Goal: Task Accomplishment & Management: Manage account settings

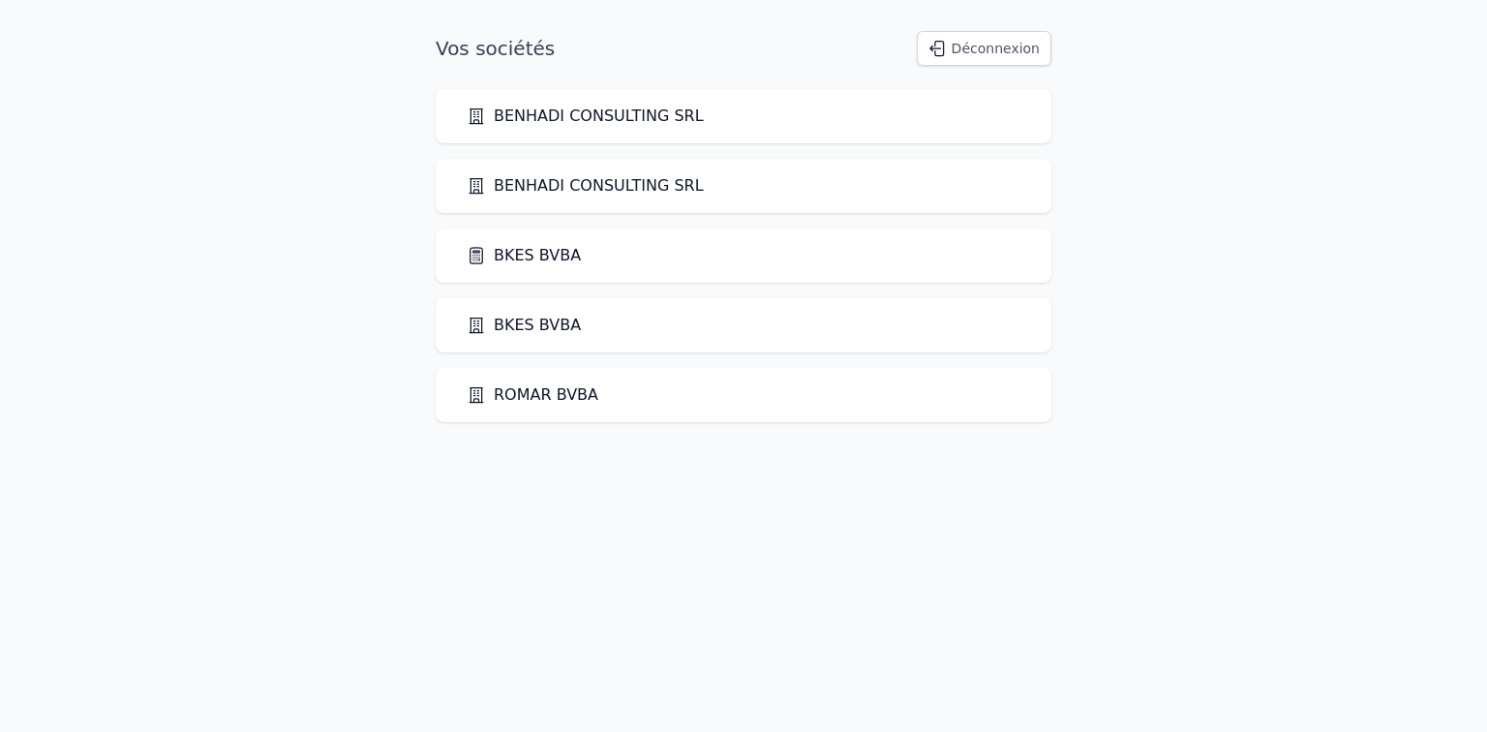
click at [586, 259] on div "BKES BVBA" at bounding box center [744, 255] width 554 height 23
click at [553, 258] on link "BKES BVBA" at bounding box center [524, 255] width 114 height 23
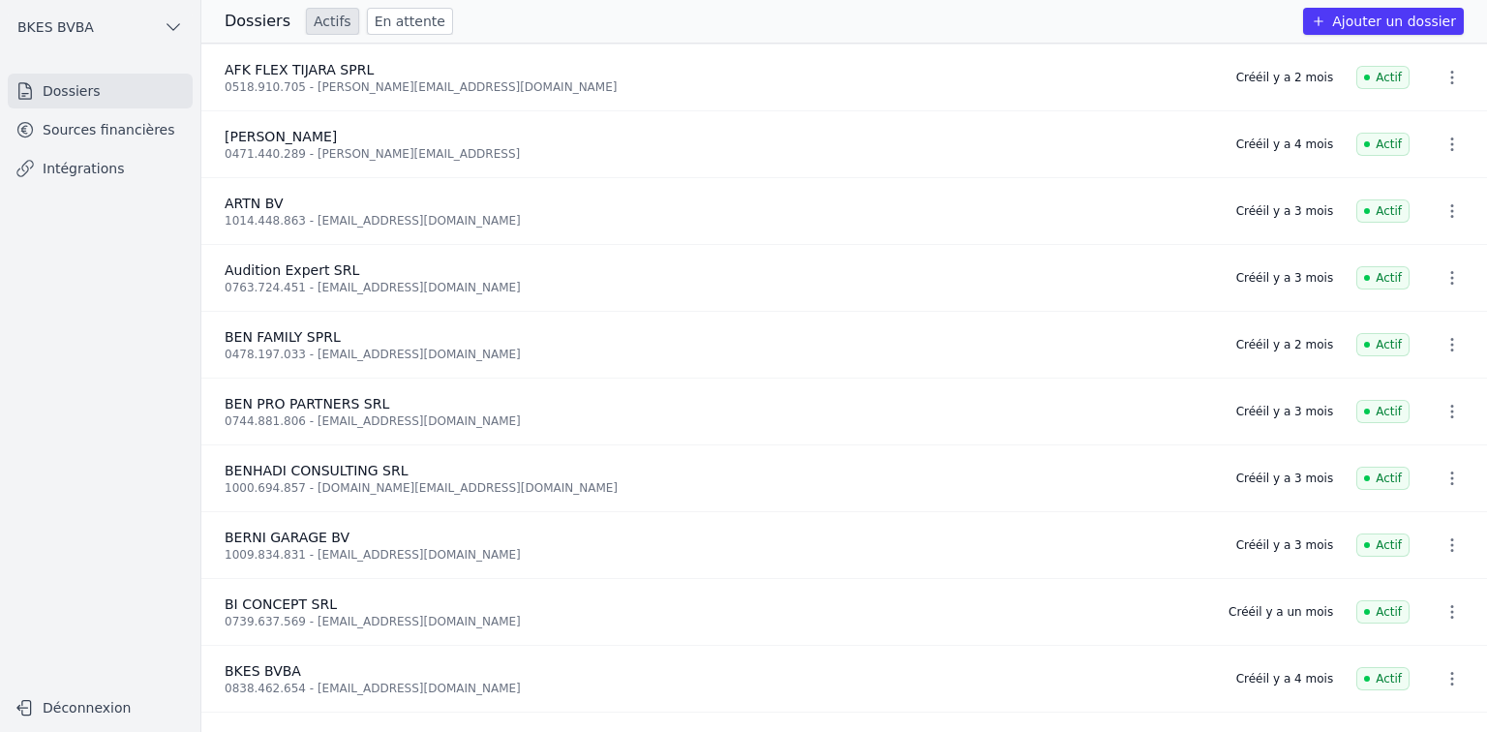
click at [131, 135] on link "Sources financières" at bounding box center [100, 129] width 185 height 35
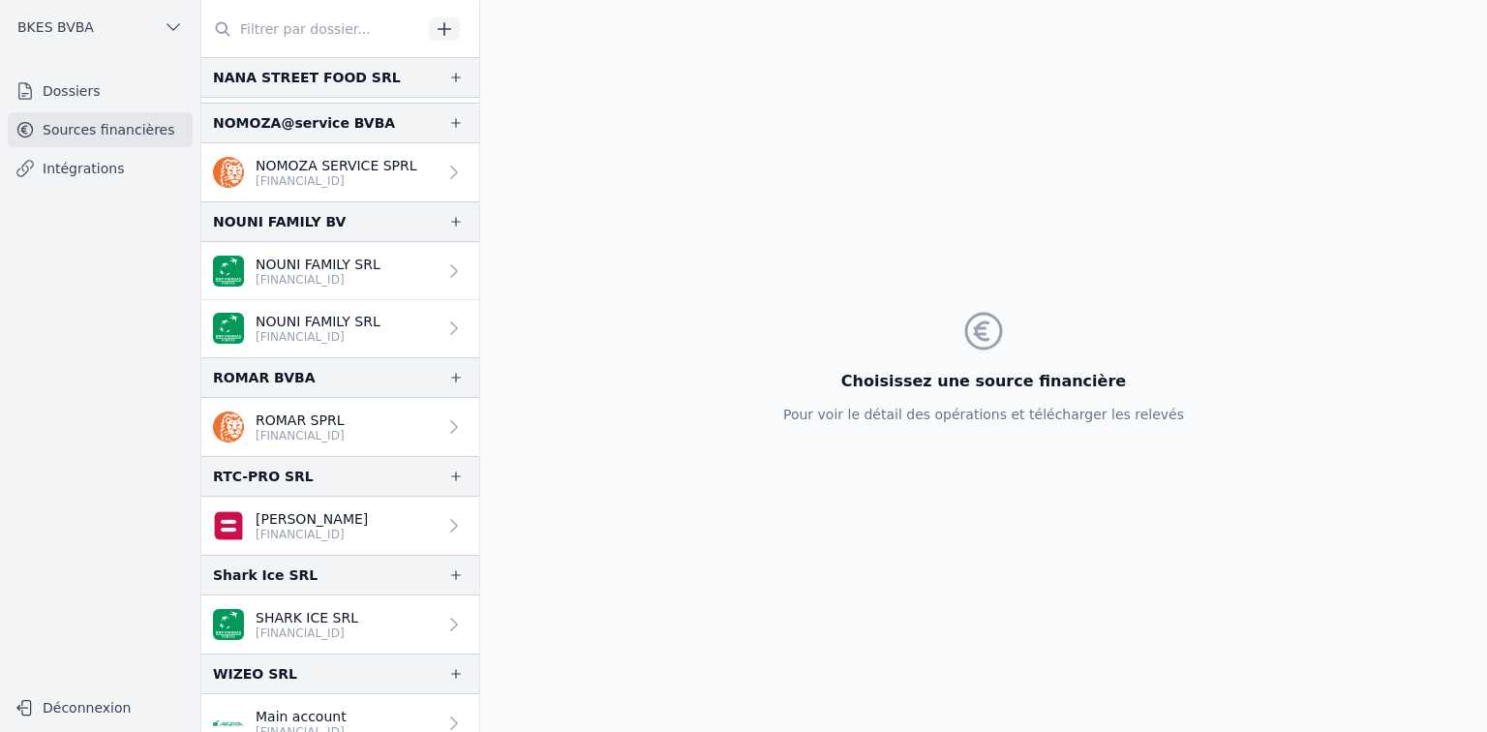
scroll to position [2497, 0]
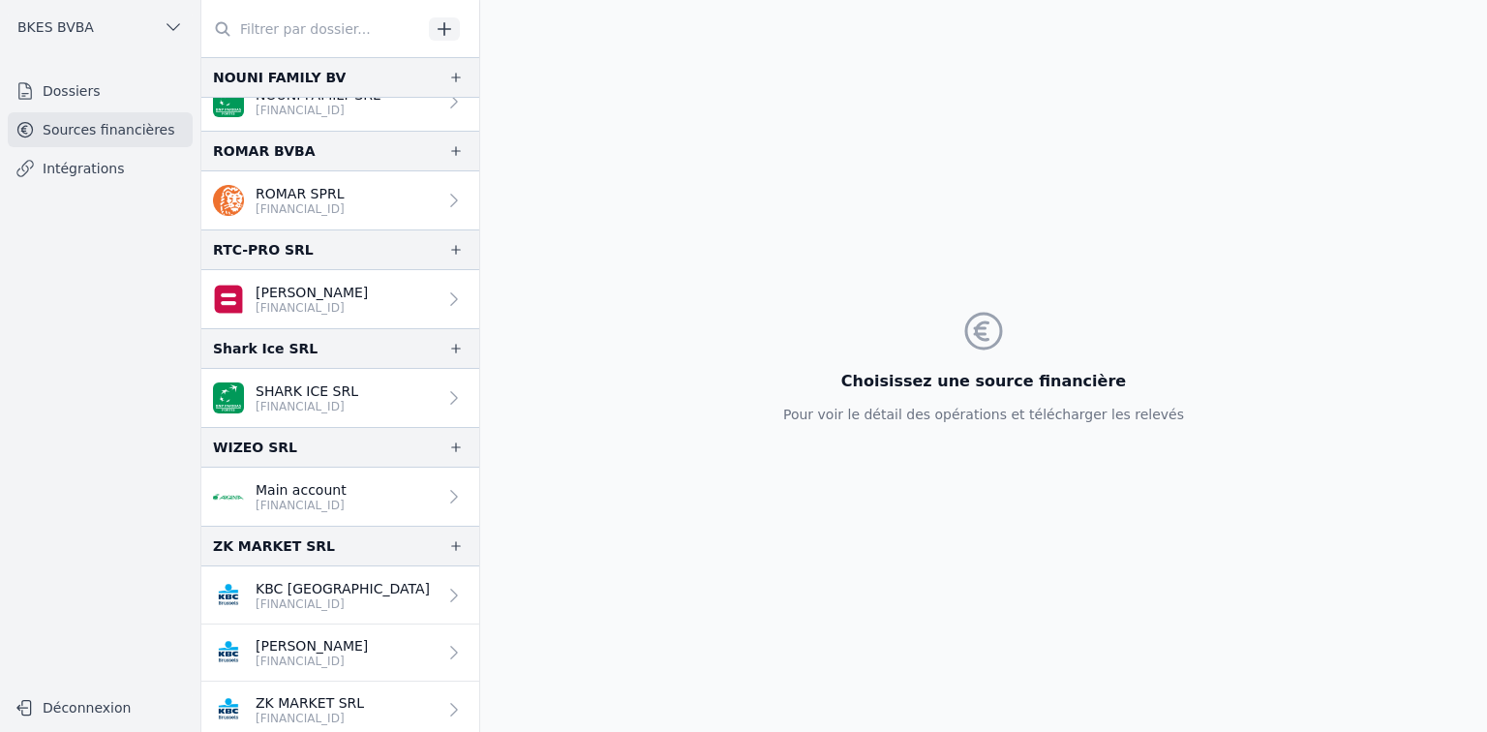
click at [321, 596] on p "[FINANCIAL_ID]" at bounding box center [343, 603] width 174 height 15
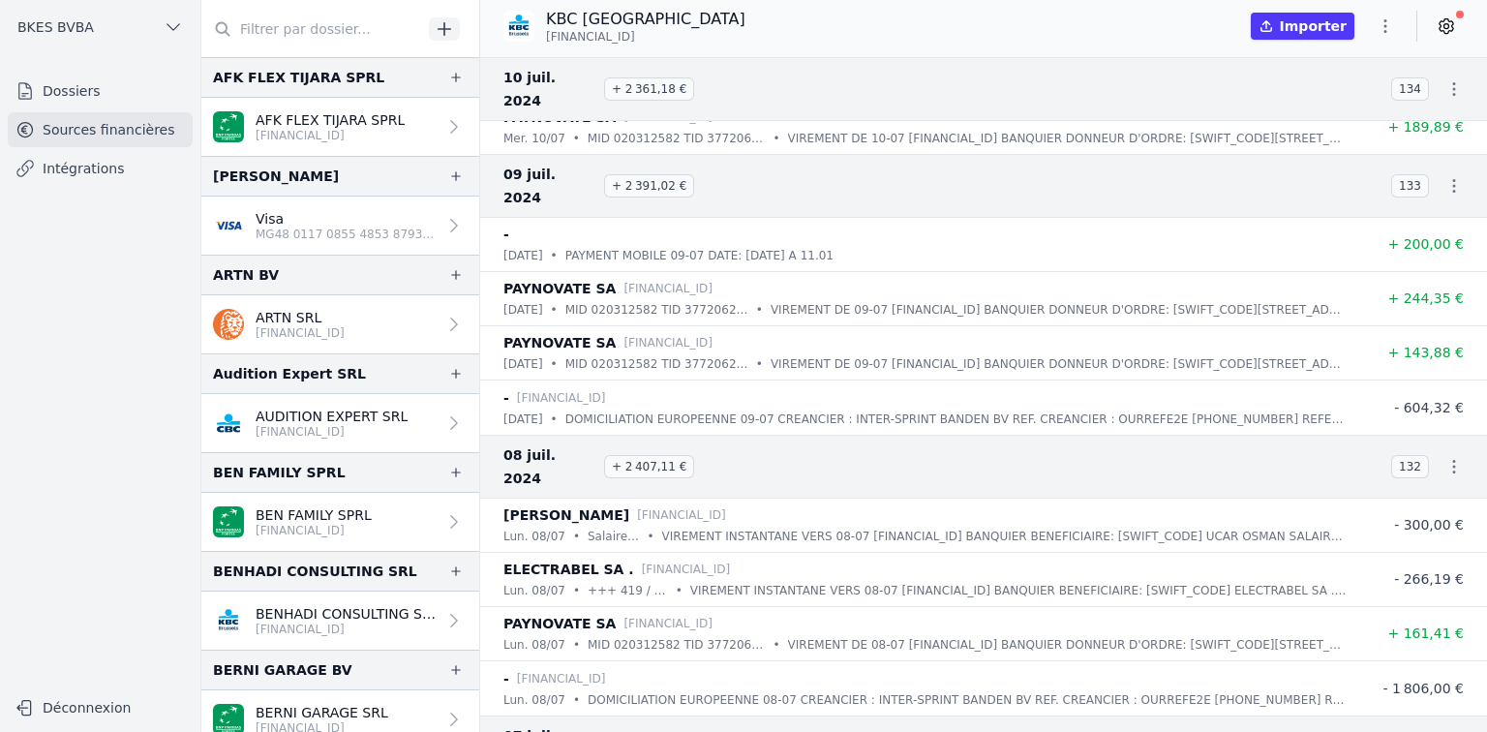
click at [445, 216] on icon at bounding box center [453, 225] width 19 height 19
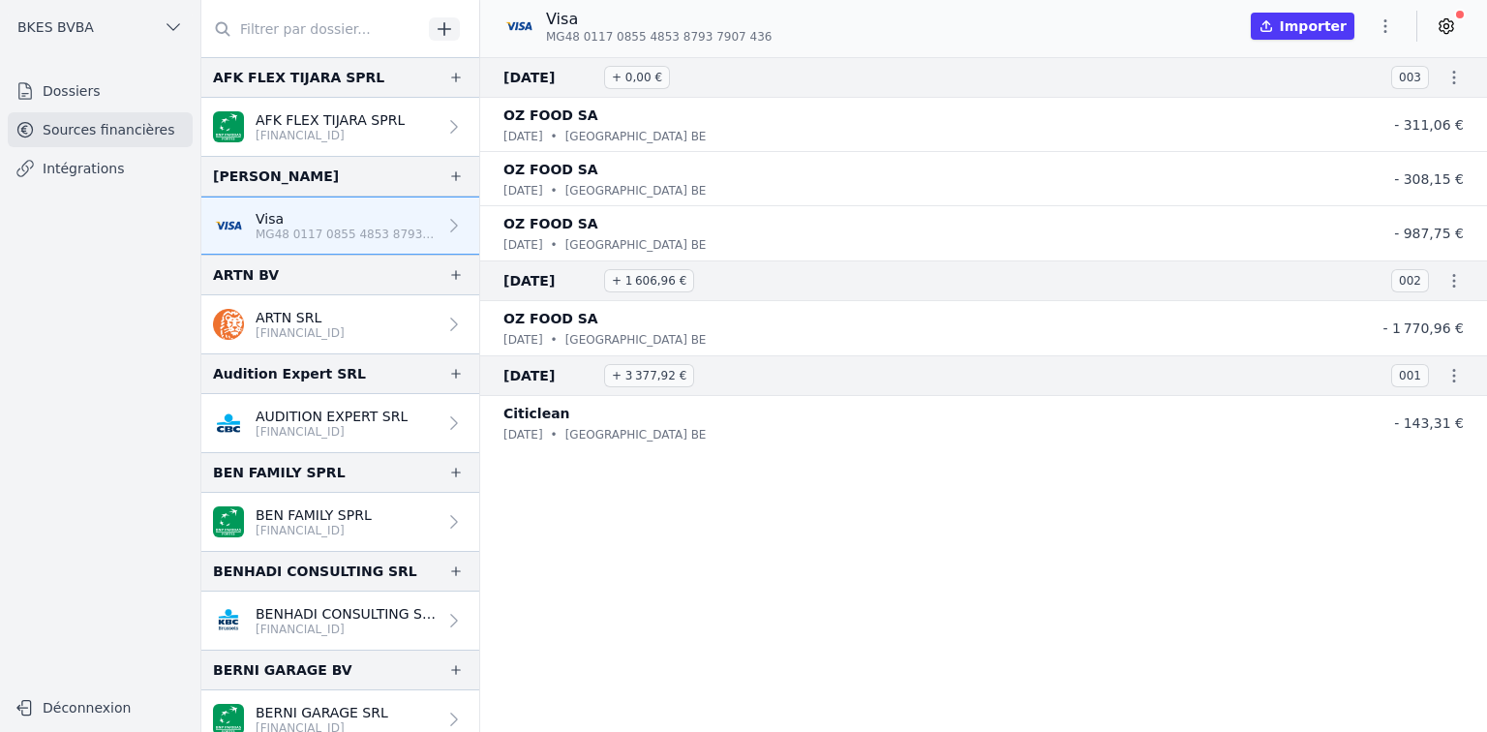
drag, startPoint x: 386, startPoint y: 217, endPoint x: 361, endPoint y: 222, distance: 25.6
click at [361, 222] on p "Visa" at bounding box center [346, 218] width 181 height 19
click at [1384, 31] on icon "button" at bounding box center [1385, 26] width 3 height 14
click at [1339, 139] on button "Supprimer" at bounding box center [1338, 138] width 139 height 35
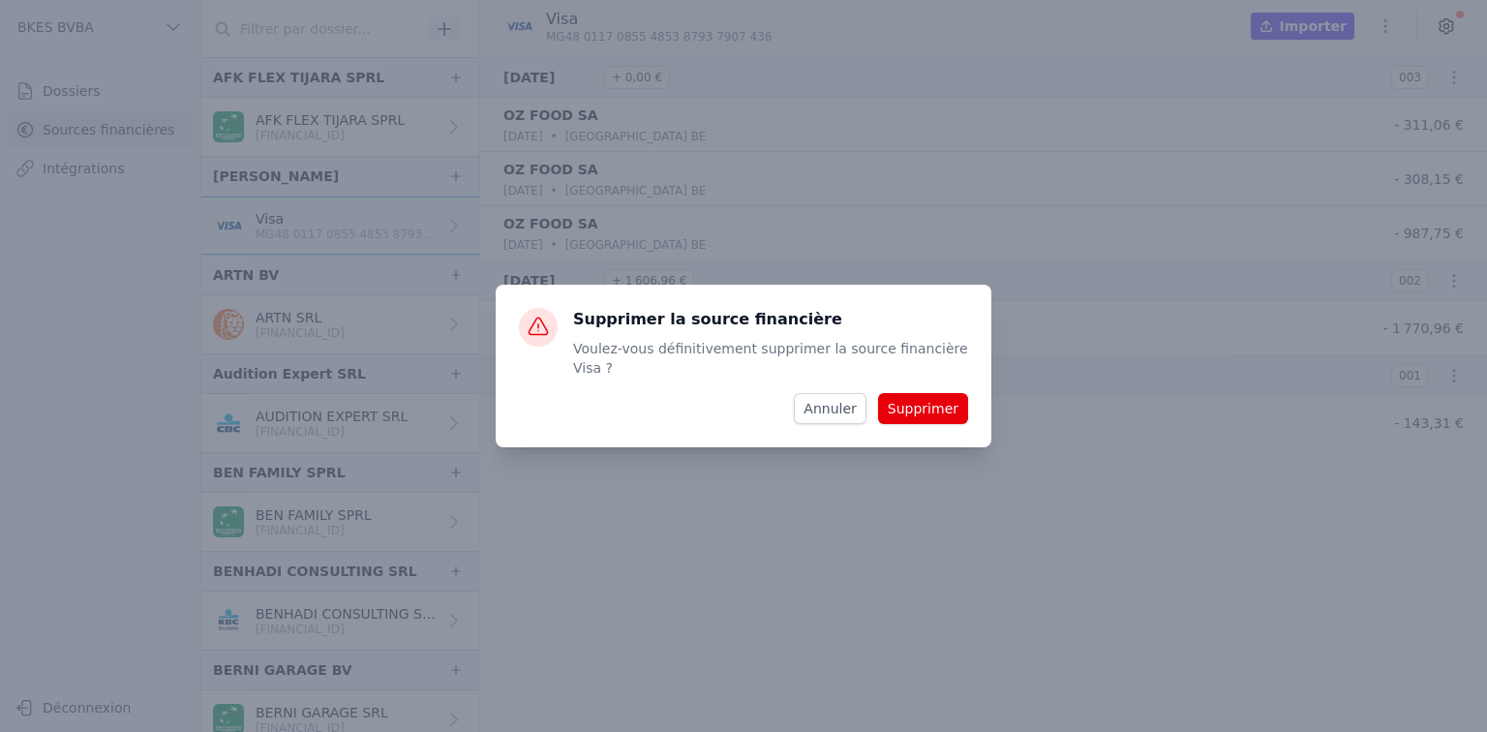
click at [918, 400] on button "Supprimer" at bounding box center [923, 408] width 90 height 31
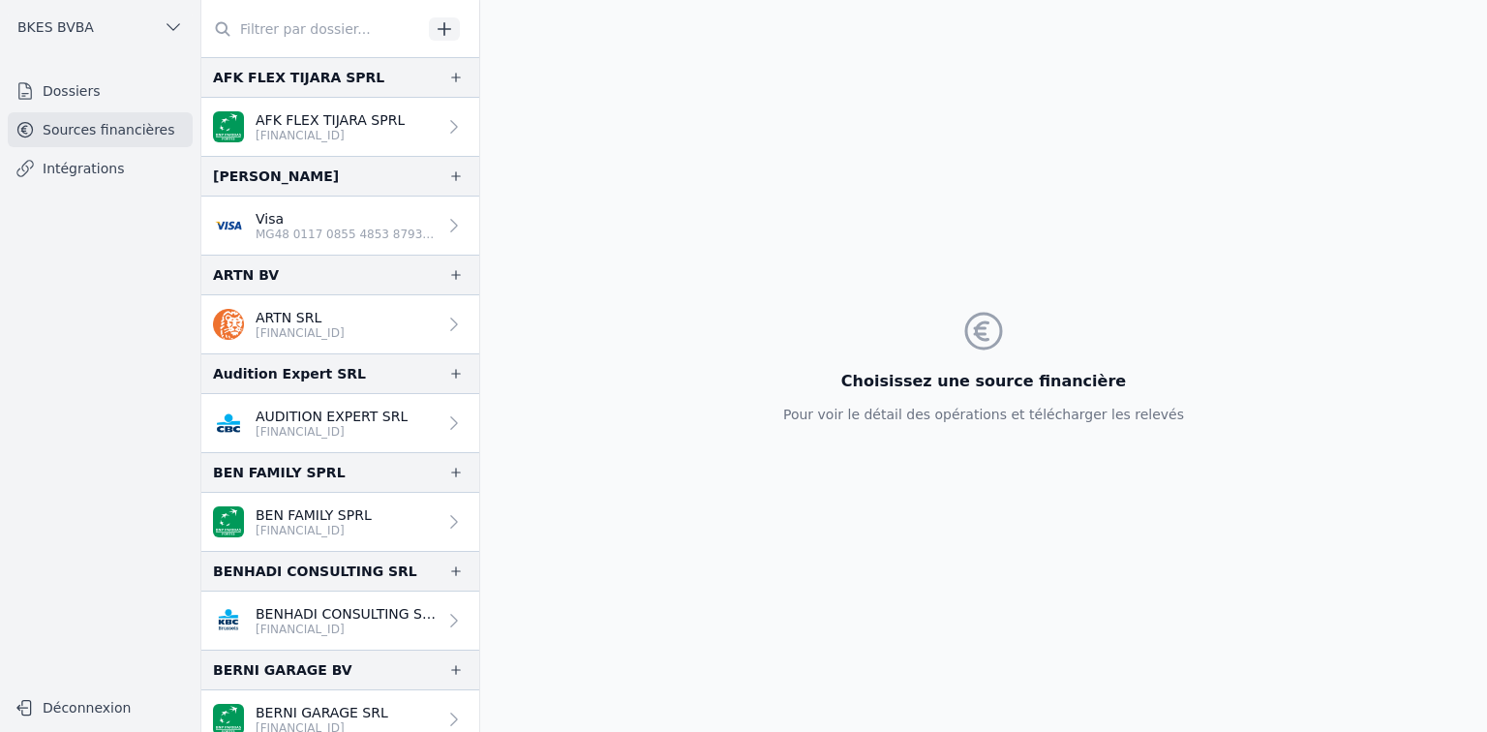
click at [455, 176] on icon "button" at bounding box center [455, 175] width 15 height 15
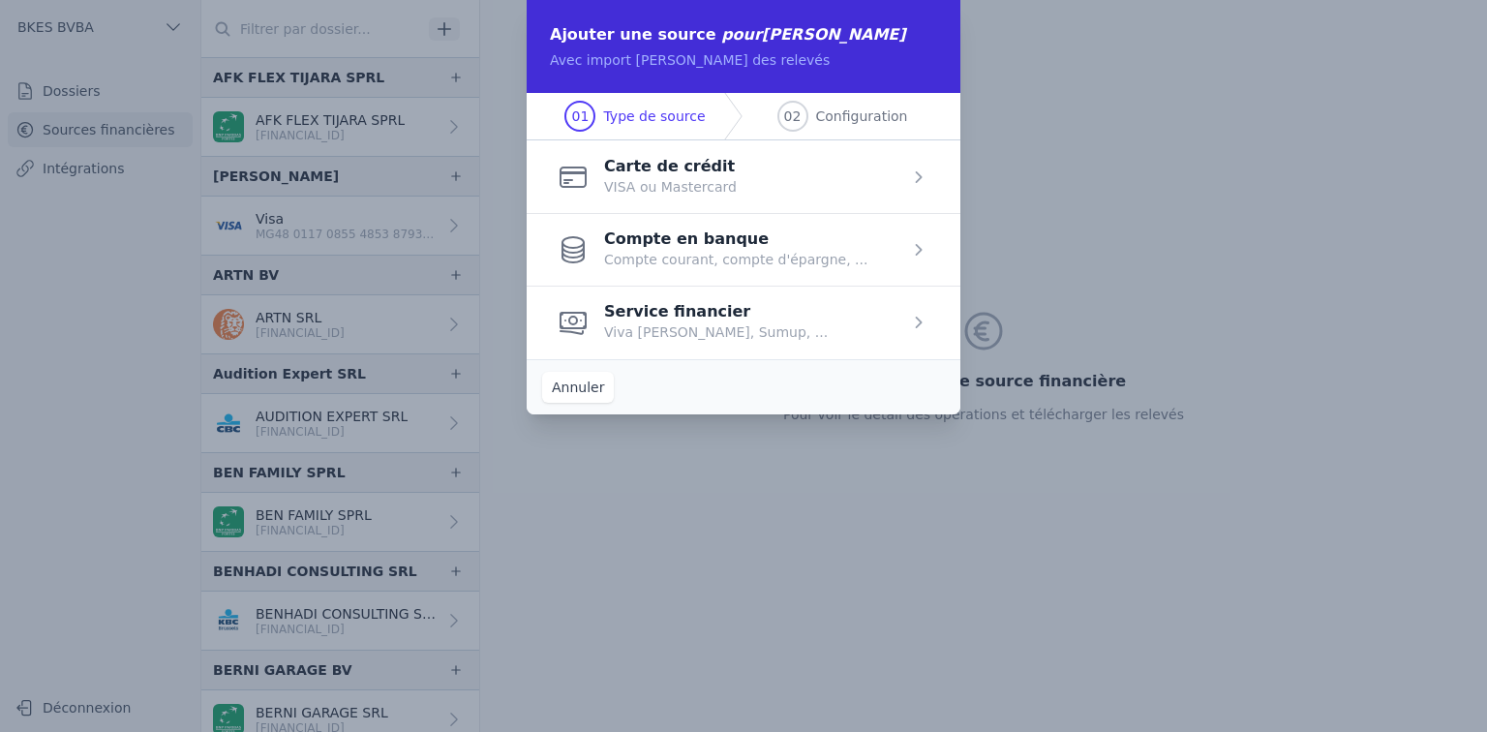
click at [568, 393] on button "Annuler" at bounding box center [578, 387] width 72 height 31
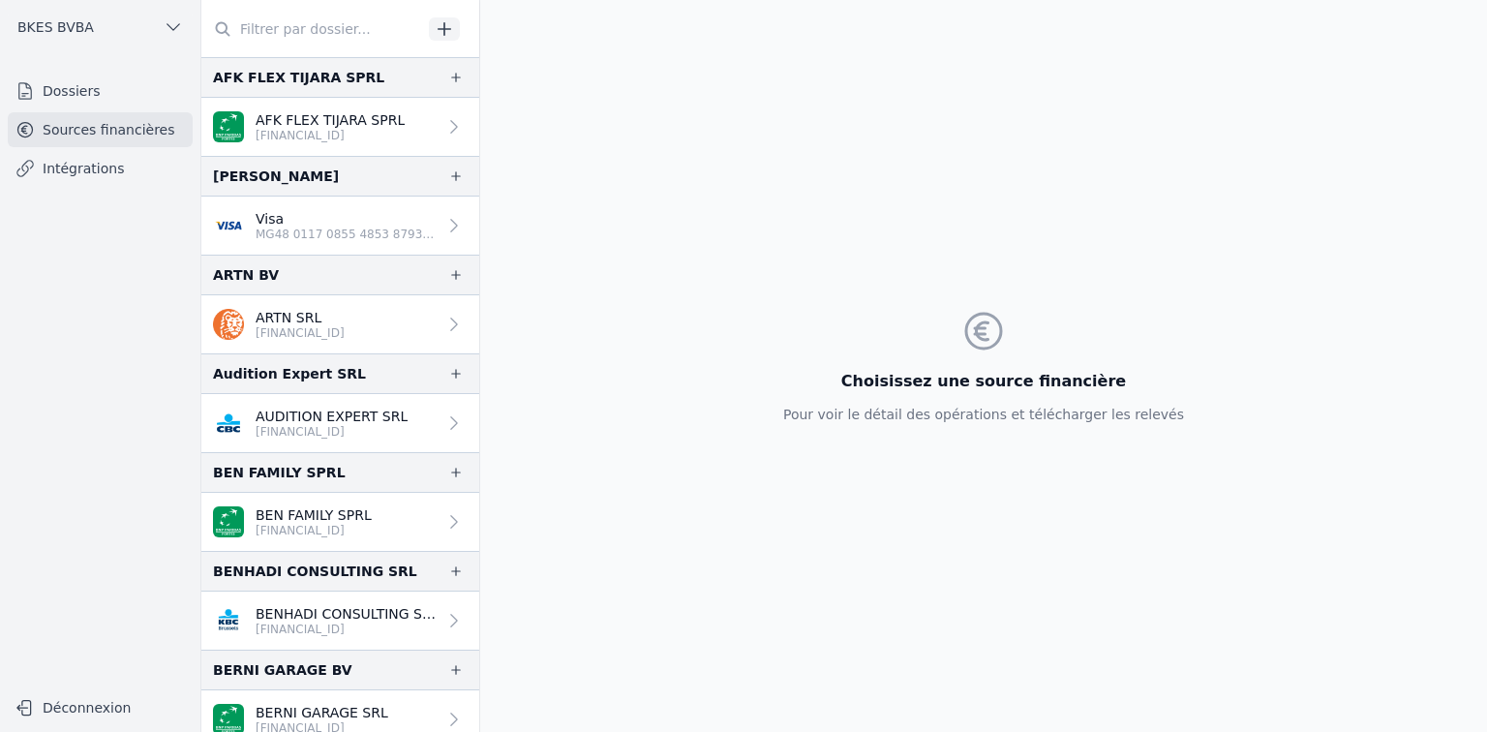
click at [54, 128] on link "Sources financières" at bounding box center [100, 129] width 185 height 35
click at [74, 93] on link "Dossiers" at bounding box center [100, 91] width 185 height 35
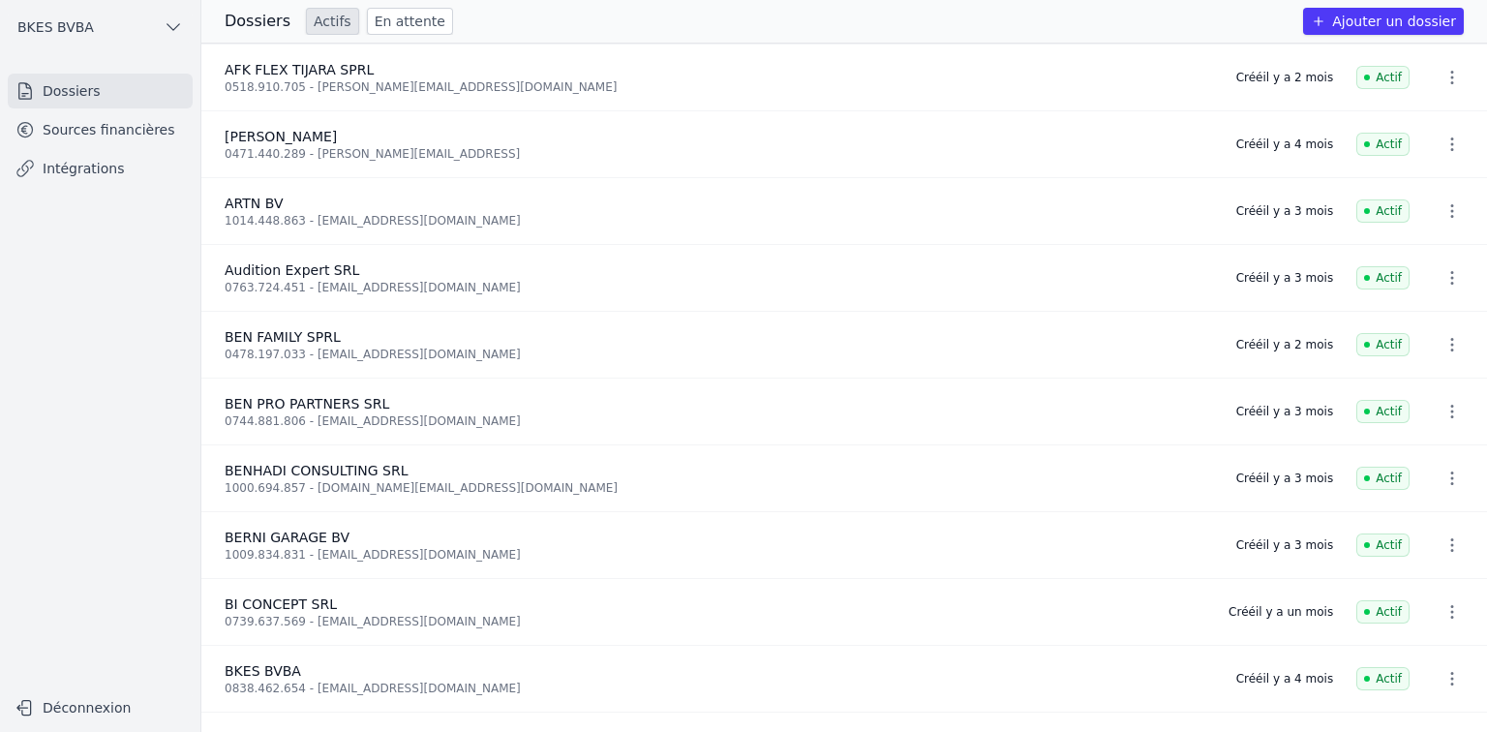
click at [1442, 146] on icon "button" at bounding box center [1451, 144] width 19 height 19
click at [1422, 188] on button "Supprimer" at bounding box center [1415, 185] width 121 height 39
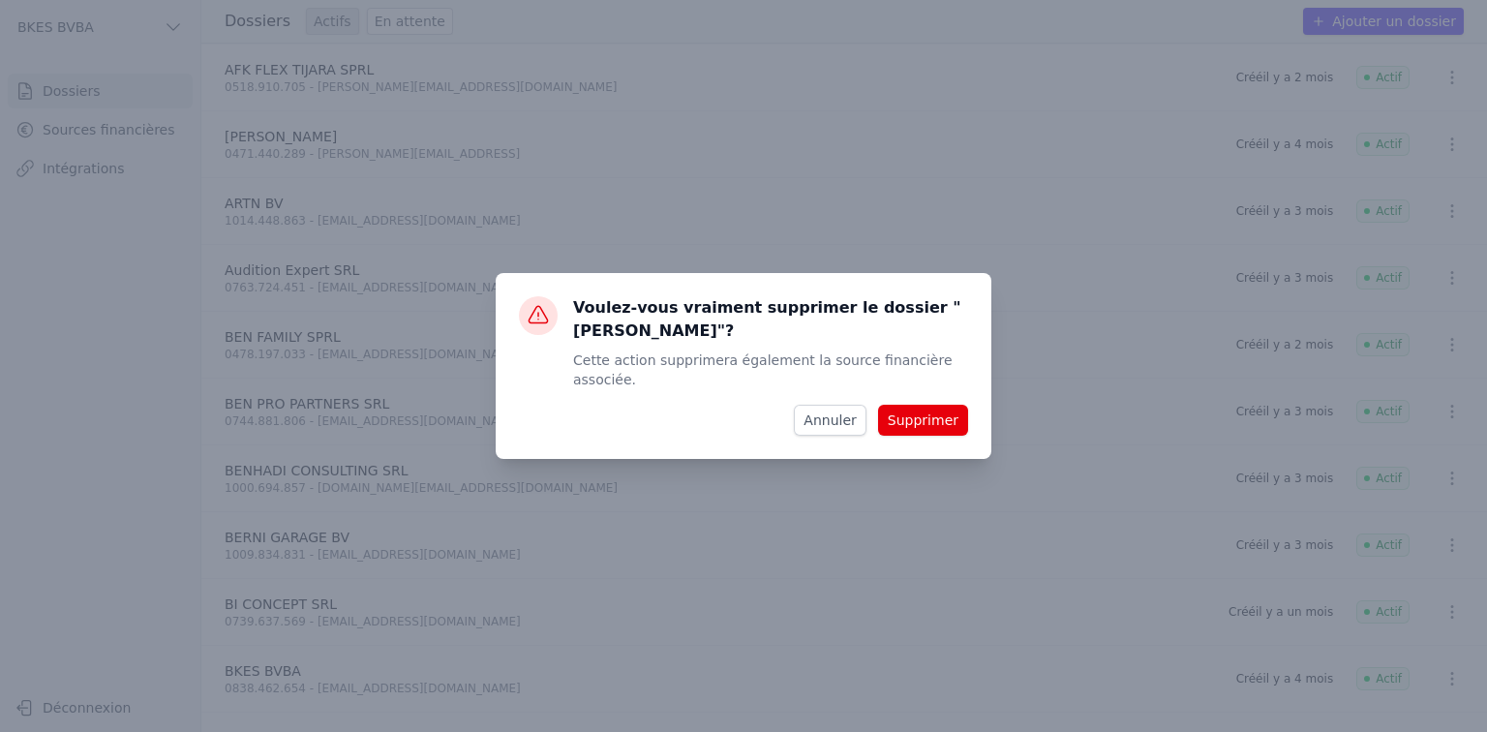
click at [941, 407] on button "Supprimer" at bounding box center [923, 420] width 90 height 31
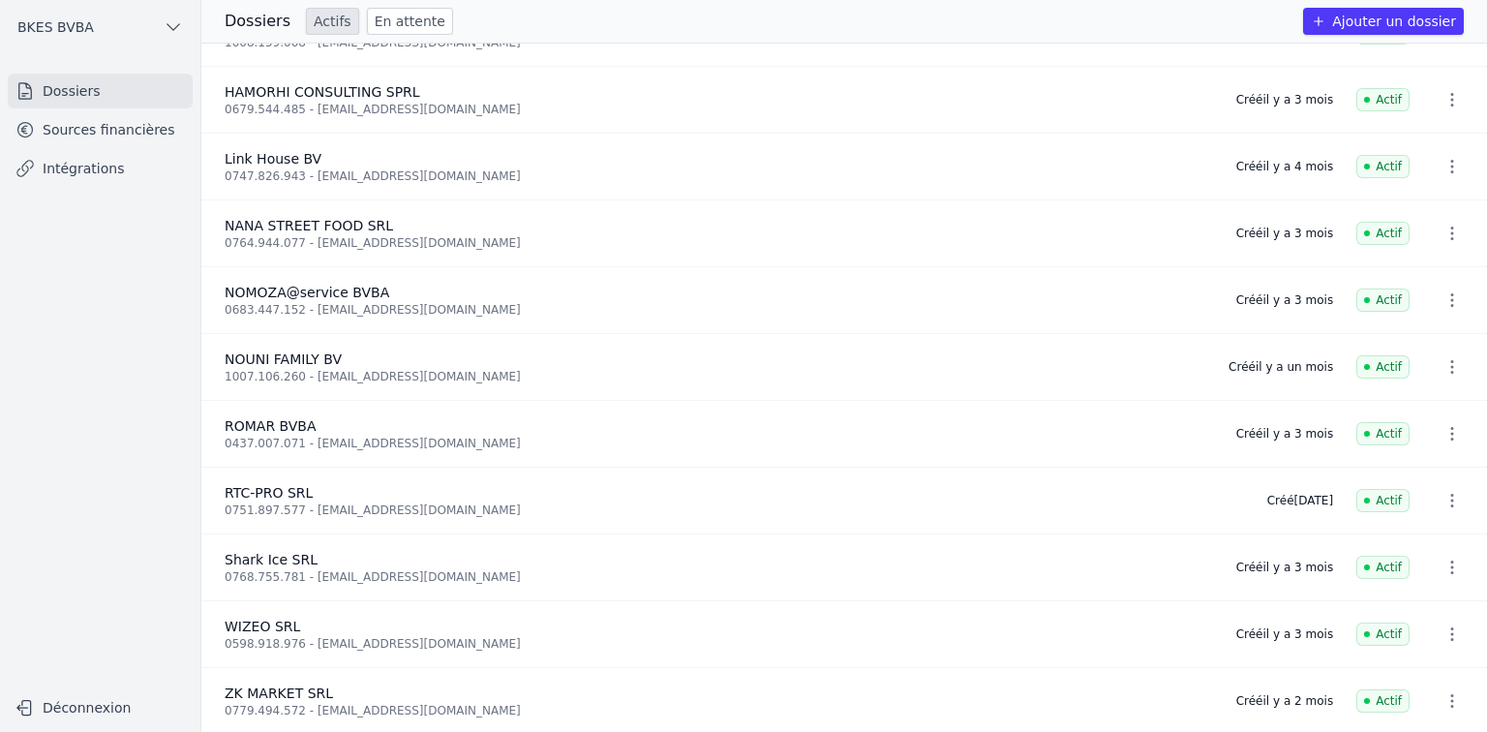
scroll to position [1116, 0]
click at [106, 120] on link "Sources financières" at bounding box center [100, 129] width 185 height 35
